Goal: Navigation & Orientation: Understand site structure

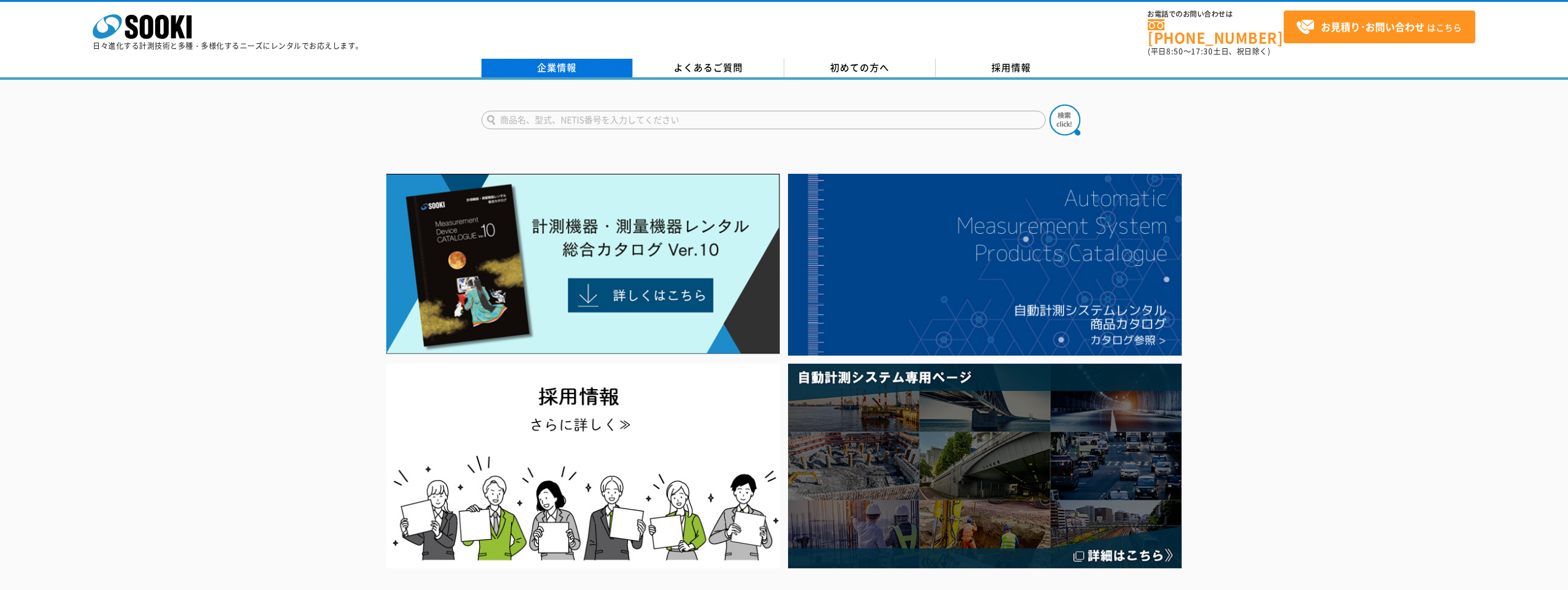
click at [603, 59] on link "企業情報" at bounding box center [557, 68] width 151 height 18
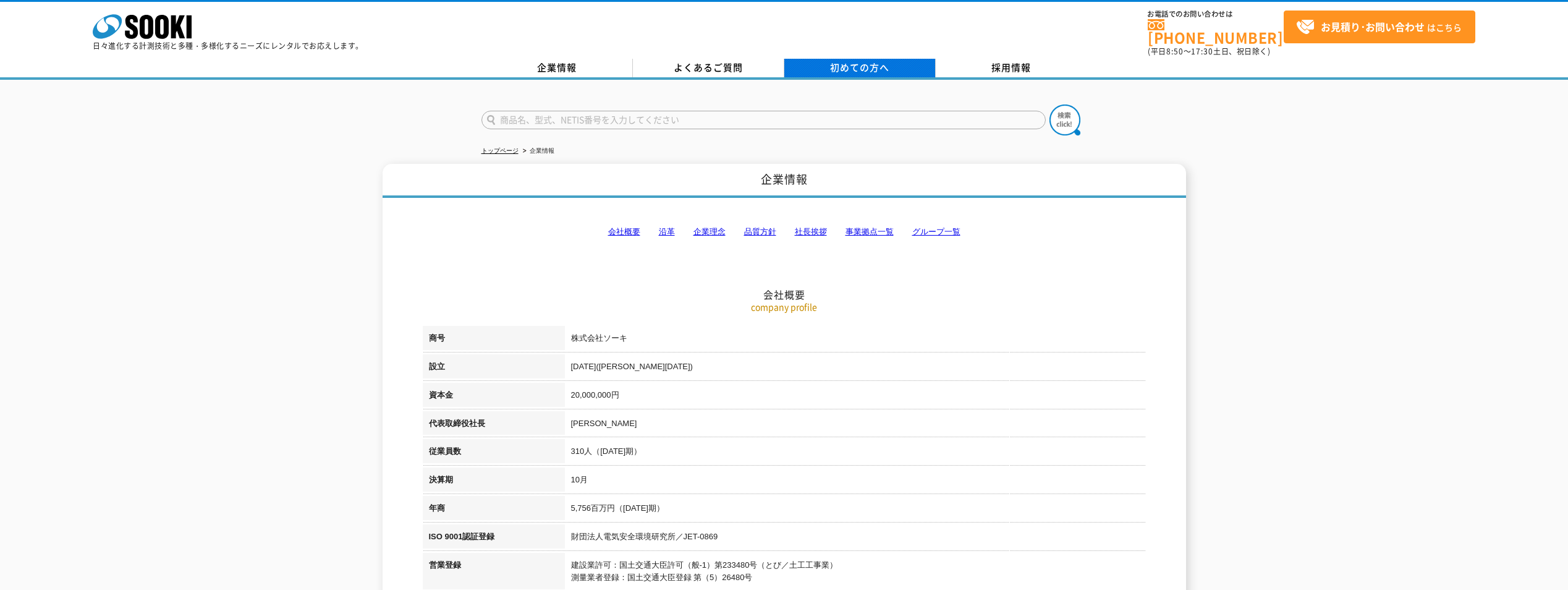
click at [890, 59] on link "初めての方へ" at bounding box center [860, 68] width 151 height 18
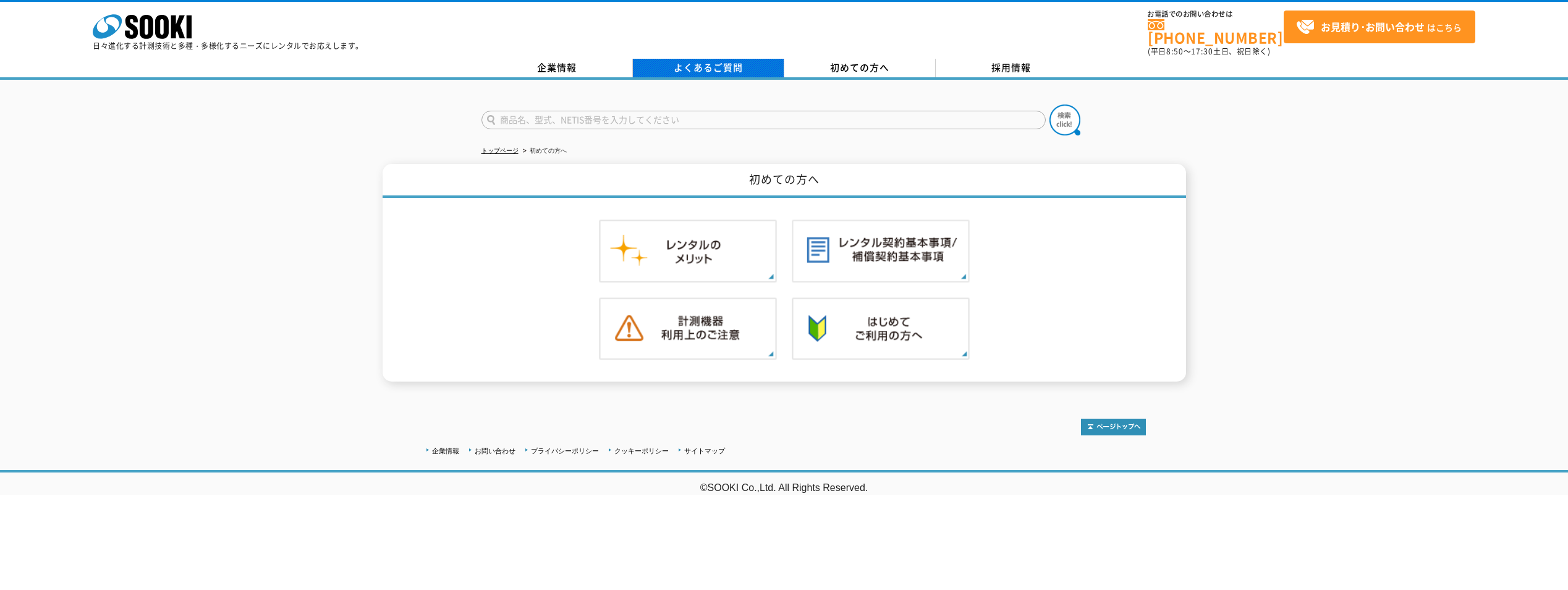
click at [750, 64] on link "よくあるご質問" at bounding box center [708, 68] width 151 height 18
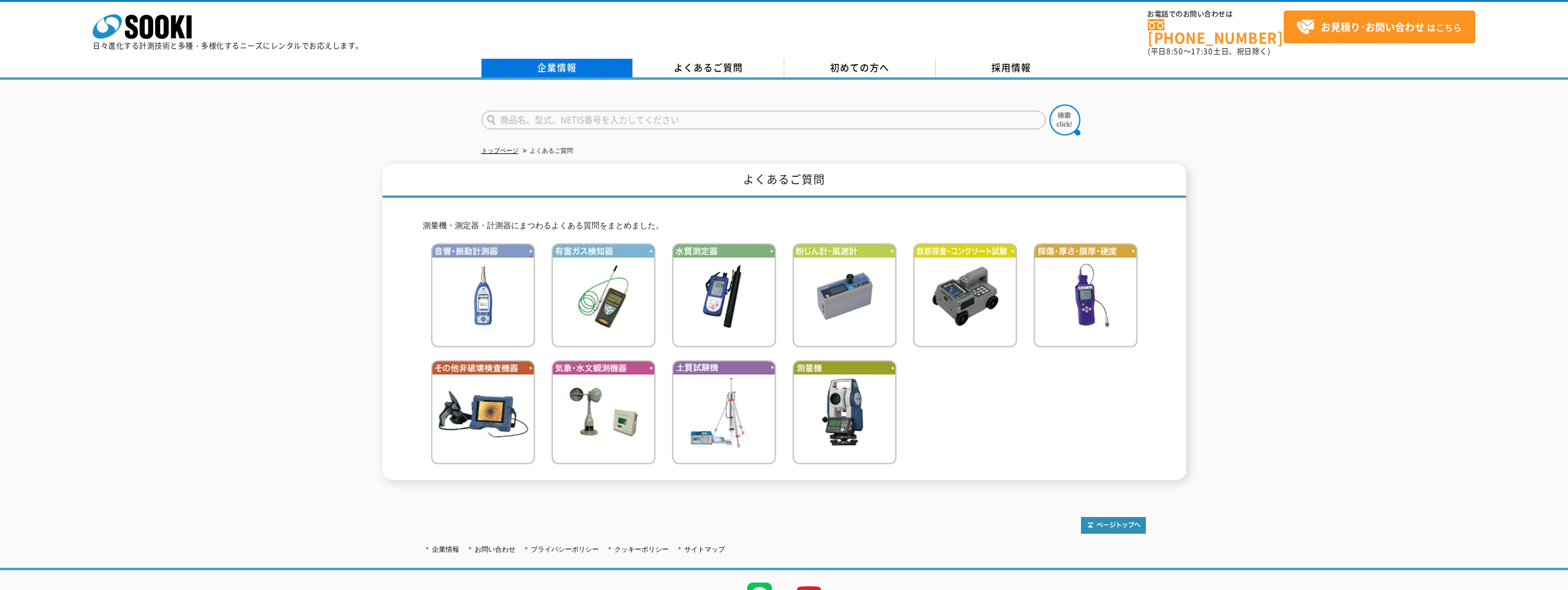
click at [558, 59] on link "企業情報" at bounding box center [557, 68] width 151 height 18
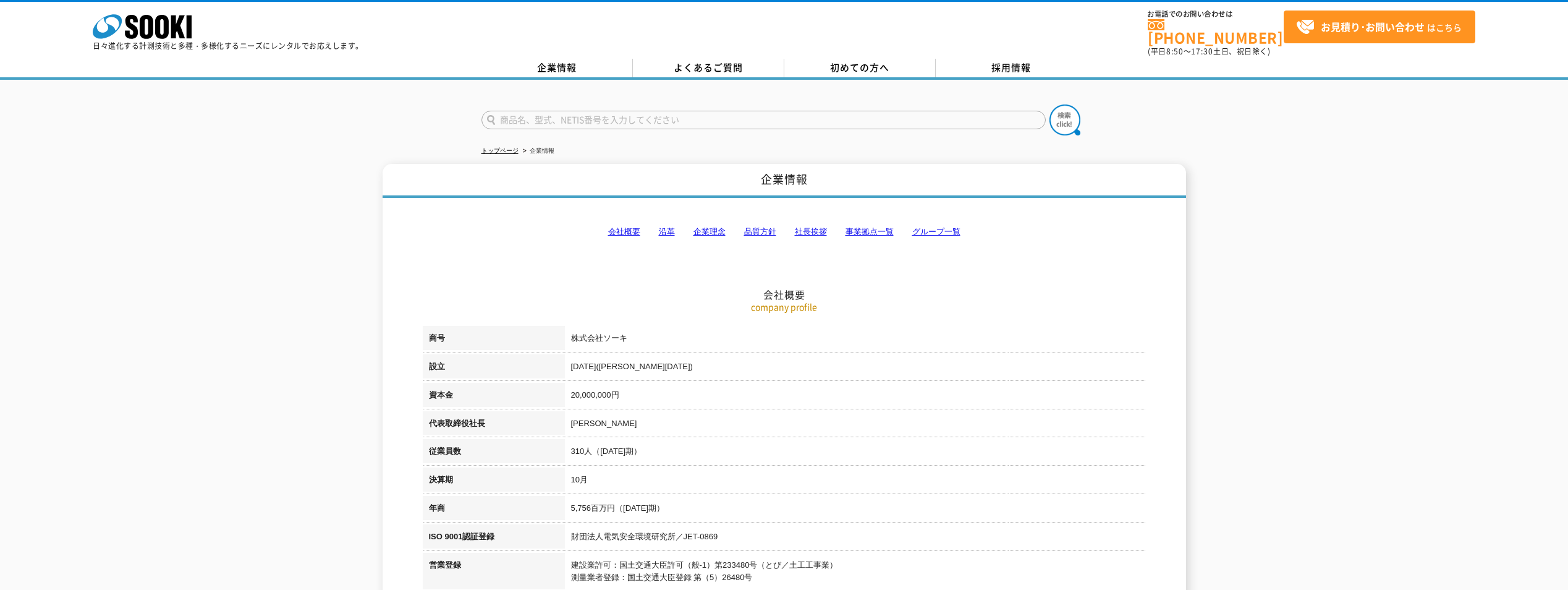
click at [926, 229] on link "グループ一覧" at bounding box center [936, 232] width 48 height 9
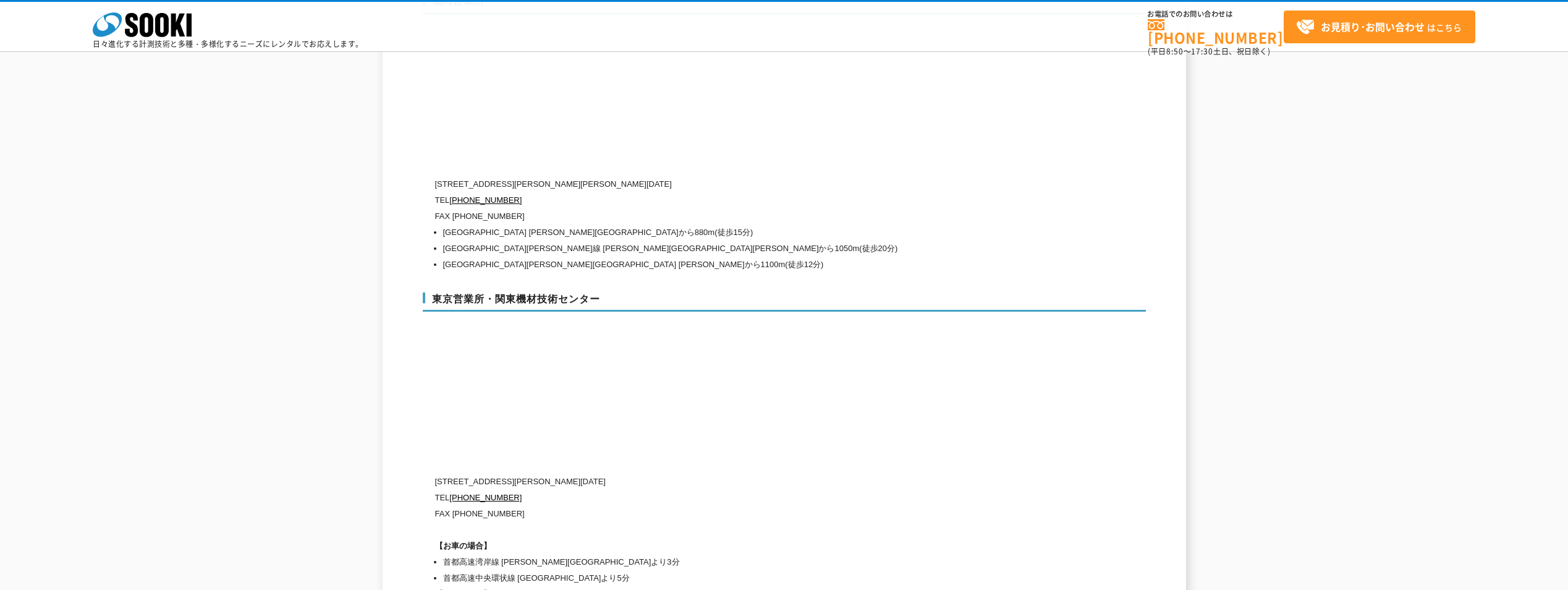
scroll to position [5097, 0]
